Goal: Task Accomplishment & Management: Complete application form

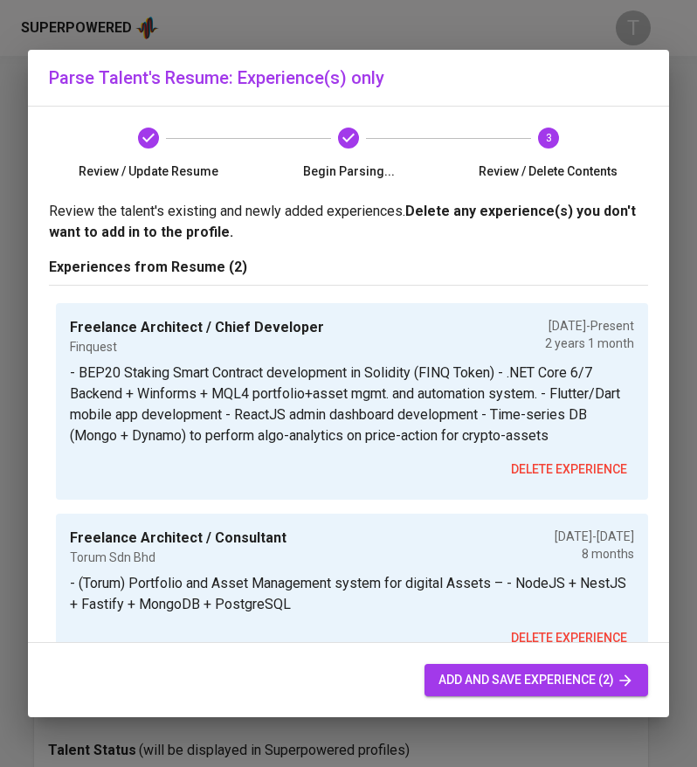
click at [584, 677] on span "add and save experience (2)" at bounding box center [536, 680] width 196 height 22
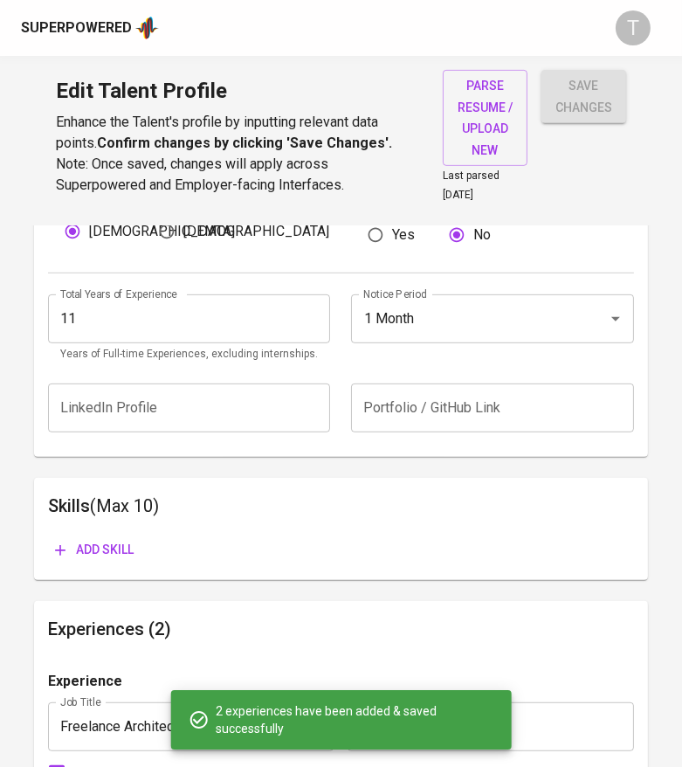
scroll to position [693, 0]
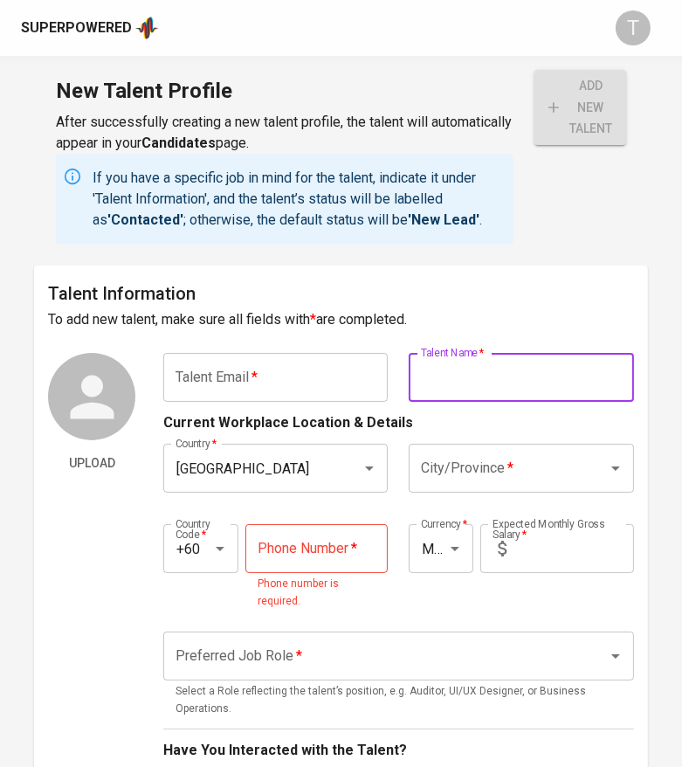
click at [528, 376] on input "text" at bounding box center [521, 377] width 224 height 49
paste input "CHIN ZU YAO"
type input "v"
paste input "CHIN ZU YAO"
type input "CHIN ZU YAO"
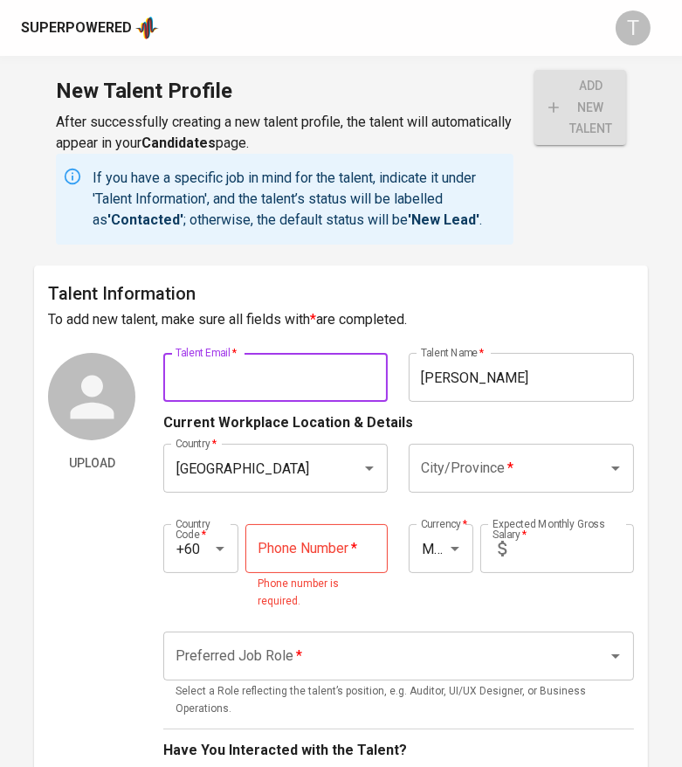
click at [325, 377] on input "text" at bounding box center [275, 377] width 224 height 49
paste input "mikellez.zuyao@gmail.com"
type input "[PERSON_NAME][EMAIL_ADDRESS][DOMAIN_NAME]"
click at [450, 456] on input "City/Province   *" at bounding box center [497, 468] width 160 height 33
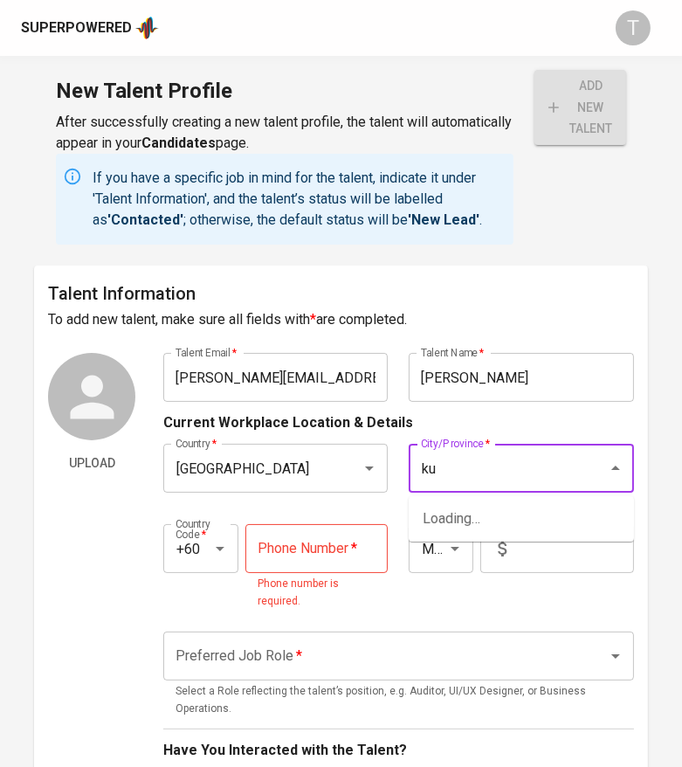
type input "ku"
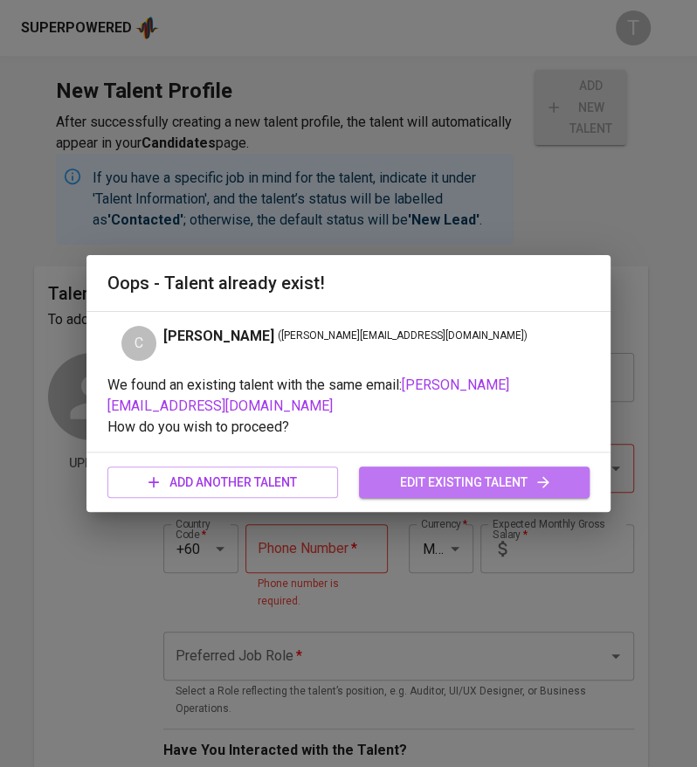
click at [420, 477] on span "edit existing talent" at bounding box center [474, 483] width 203 height 22
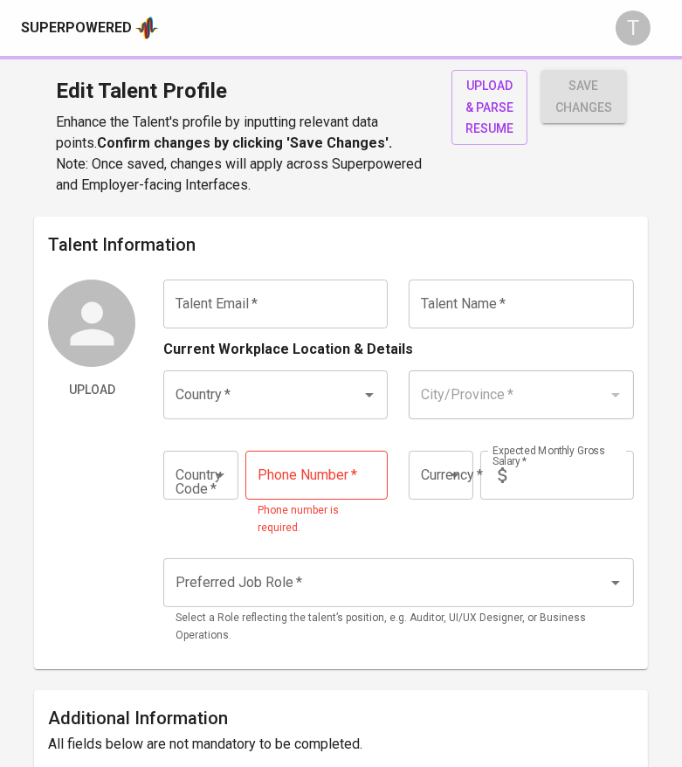
type input "[PERSON_NAME][EMAIL_ADDRESS][DOMAIN_NAME]"
type input "[PERSON_NAME]"
type input "[GEOGRAPHIC_DATA]"
type input "+60"
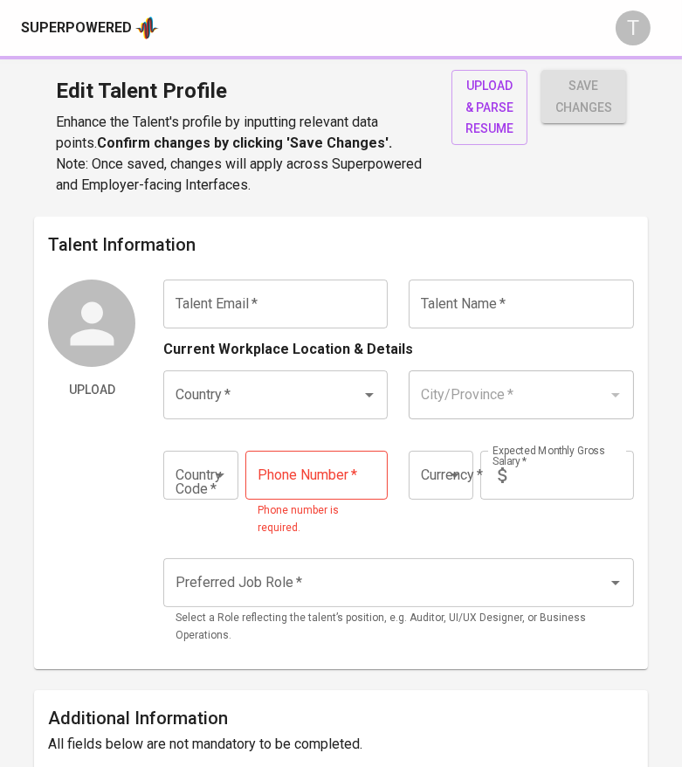
type input "13-336-6317"
type input "MYR"
radio input "true"
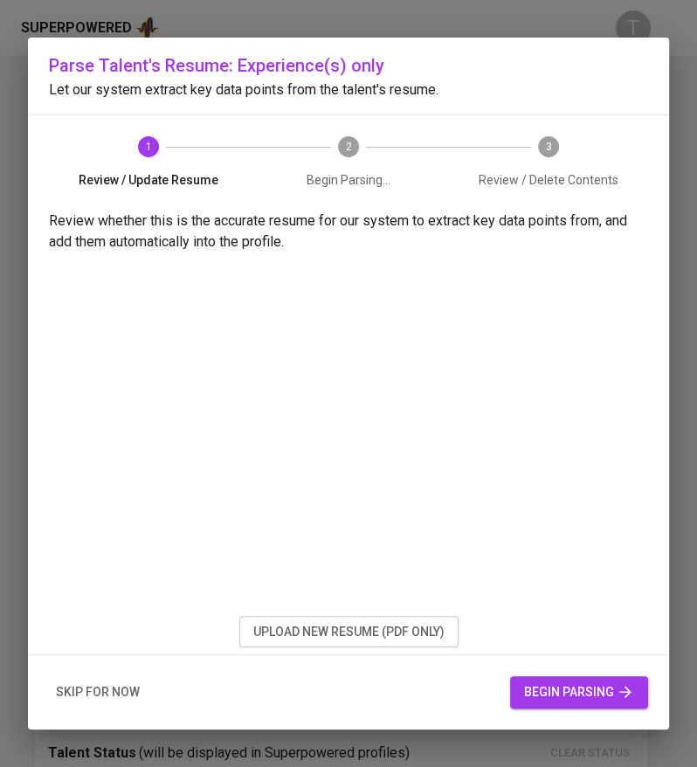
click at [688, 136] on div "Parse Talent's Resume: Experience(s) only Let our system extract key data point…" at bounding box center [348, 383] width 697 height 767
click at [350, 632] on span "upload new resume (pdf only)" at bounding box center [348, 632] width 191 height 22
click at [558, 685] on span "begin parsing" at bounding box center [579, 692] width 110 height 22
click at [594, 692] on span "begin parsing" at bounding box center [579, 692] width 110 height 22
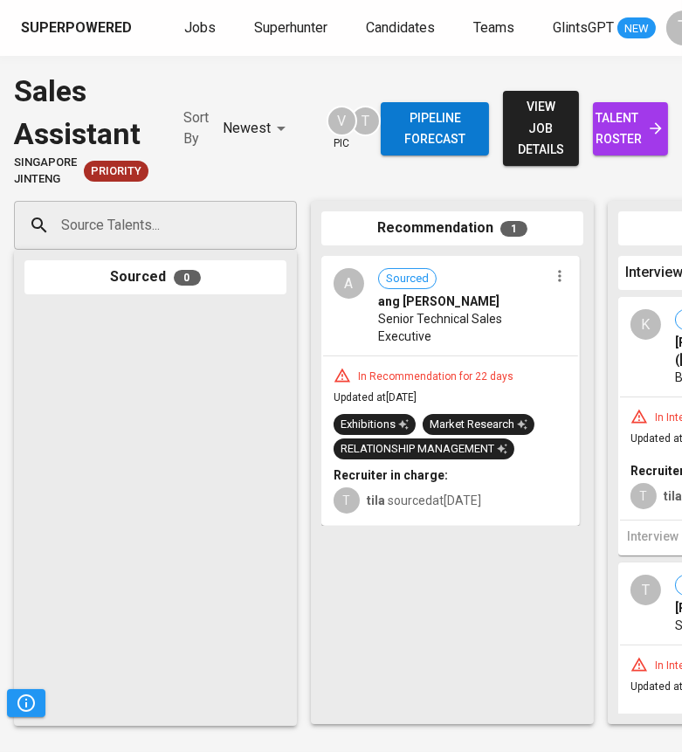
click at [187, 19] on span "Jobs" at bounding box center [199, 27] width 31 height 17
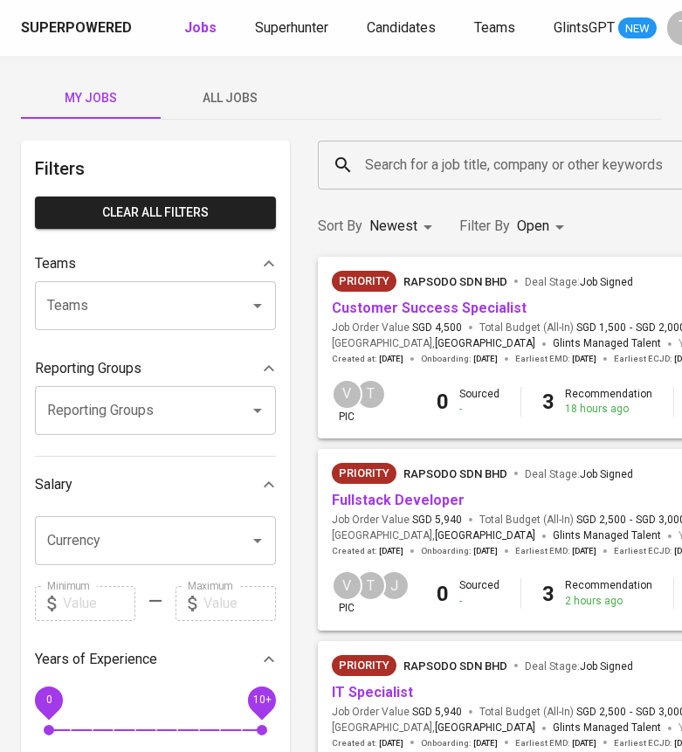
click at [376, 500] on link "Fullstack Developer" at bounding box center [398, 500] width 133 height 17
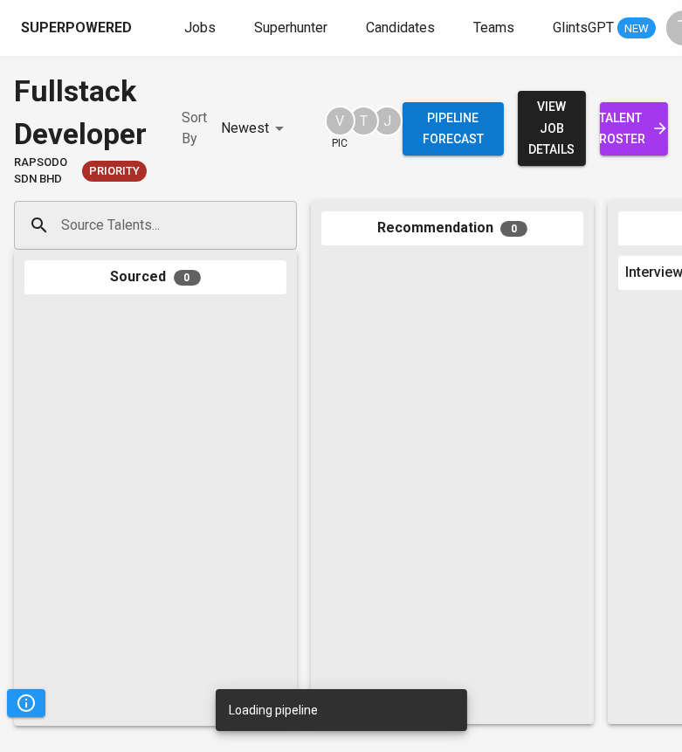
click at [160, 224] on input "Source Talents..." at bounding box center [148, 225] width 183 height 33
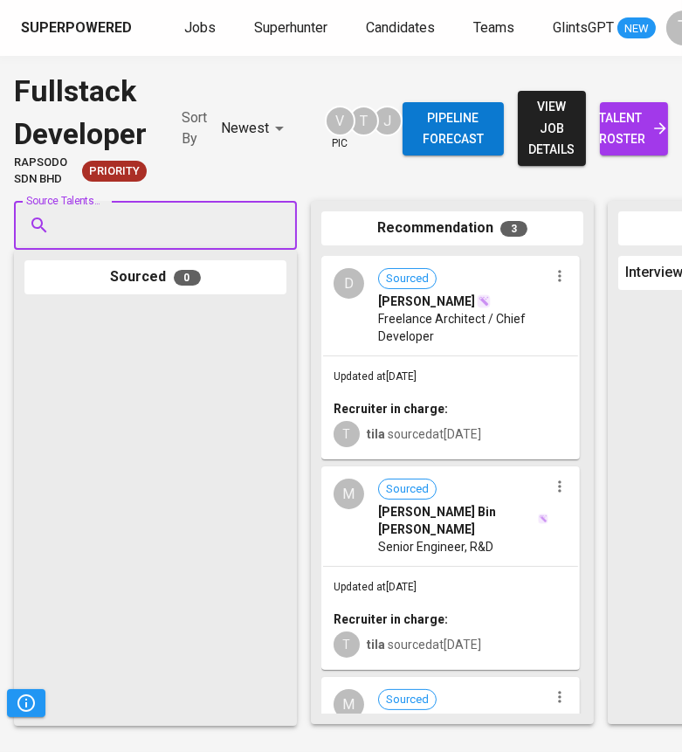
paste input "[PERSON_NAME][EMAIL_ADDRESS][DOMAIN_NAME]"
type input "[PERSON_NAME][EMAIL_ADDRESS][DOMAIN_NAME]"
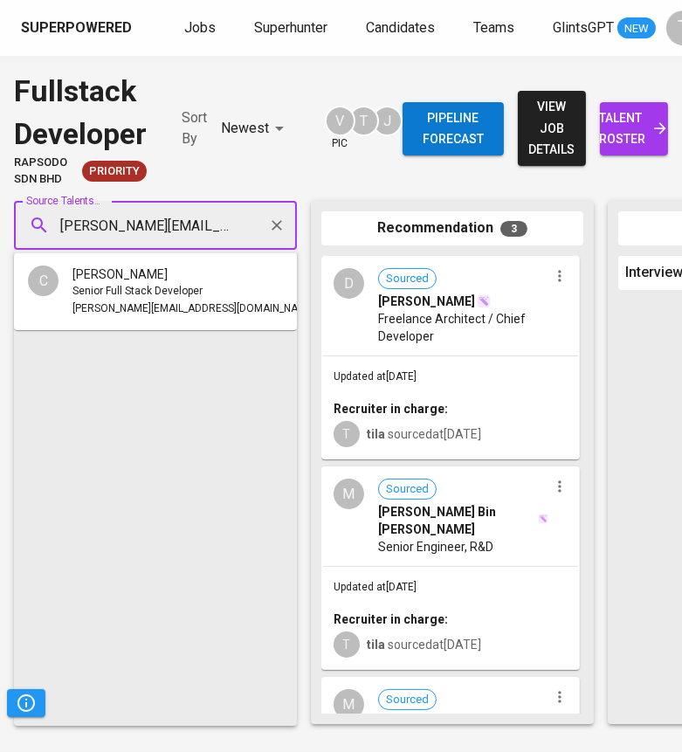
click at [179, 292] on span "Senior Full Stack Developer" at bounding box center [137, 291] width 130 height 17
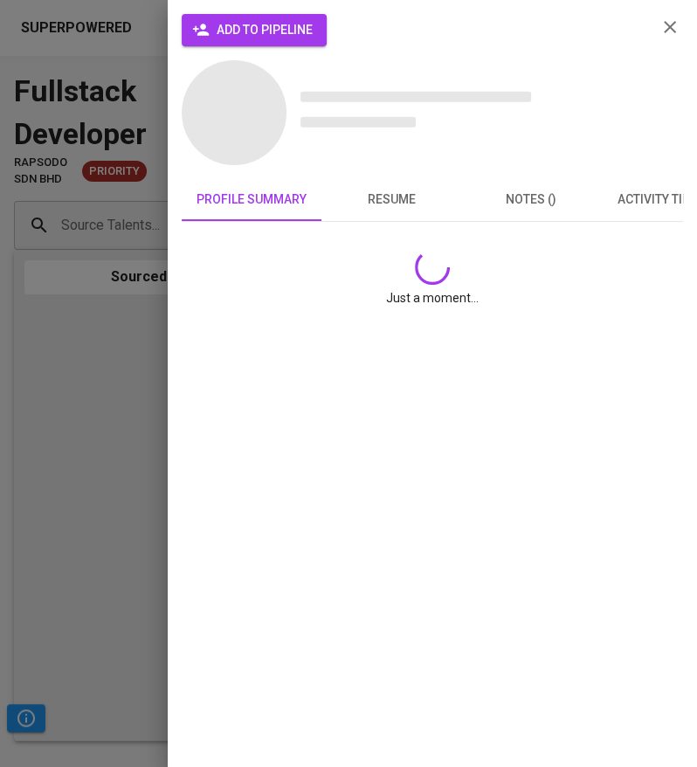
click at [211, 37] on span "add to pipeline" at bounding box center [254, 30] width 117 height 22
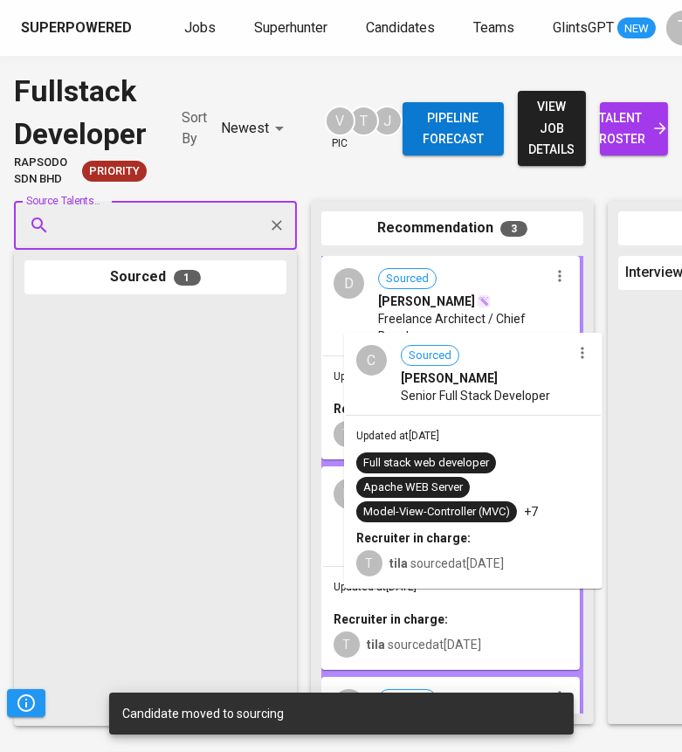
drag, startPoint x: 130, startPoint y: 390, endPoint x: 487, endPoint y: 420, distance: 357.7
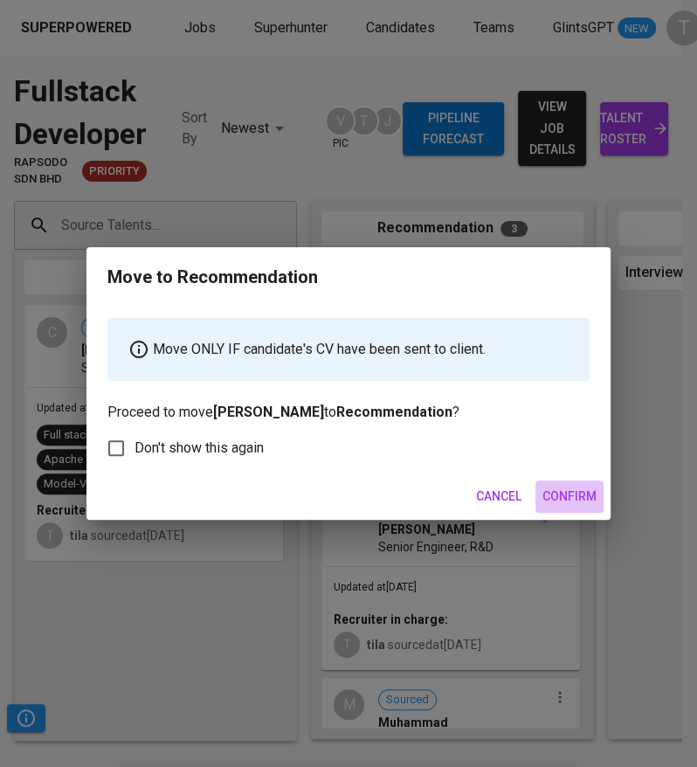
click at [568, 487] on span "Confirm" at bounding box center [569, 497] width 54 height 22
